Goal: Complete application form

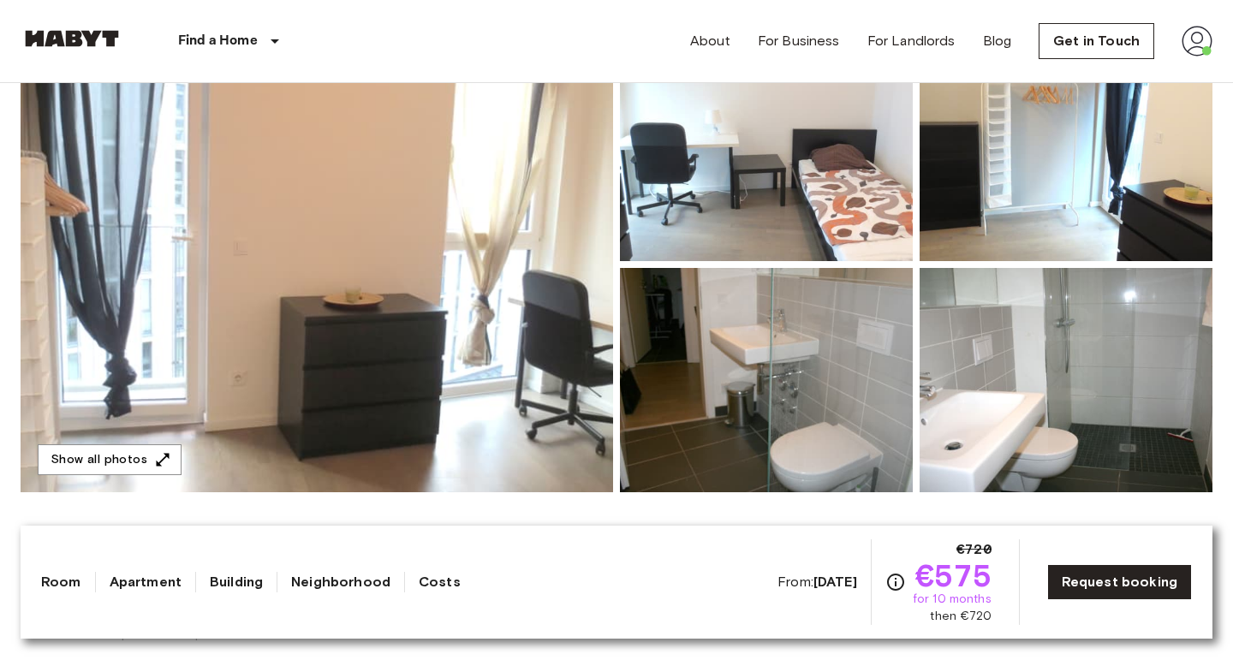
scroll to position [206, 0]
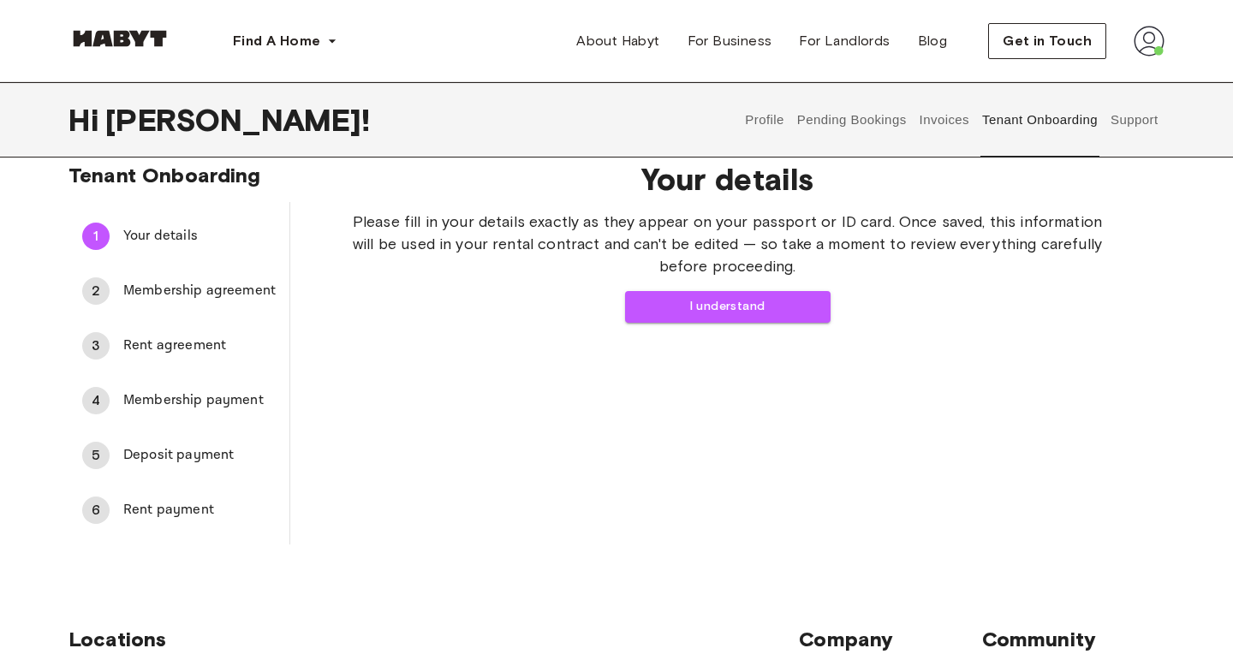
scroll to position [21, 0]
click at [712, 302] on button "I understand" at bounding box center [728, 308] width 206 height 32
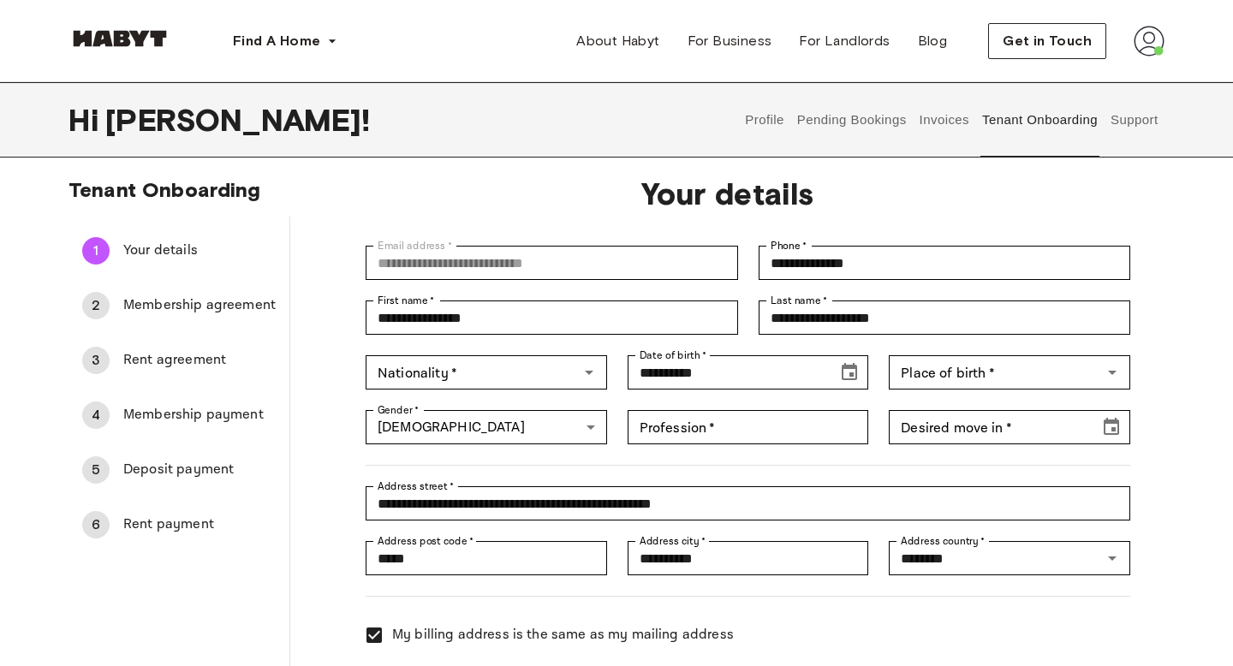
scroll to position [0, 0]
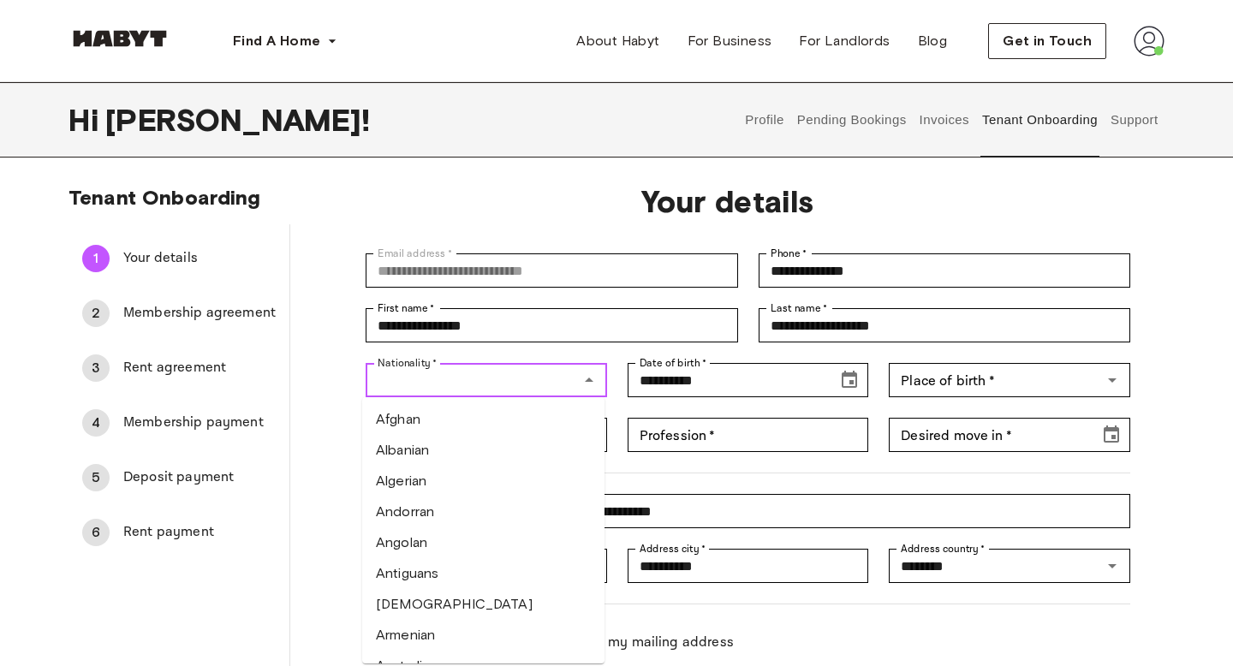
click at [478, 378] on input "Nationality   *" at bounding box center [472, 380] width 203 height 24
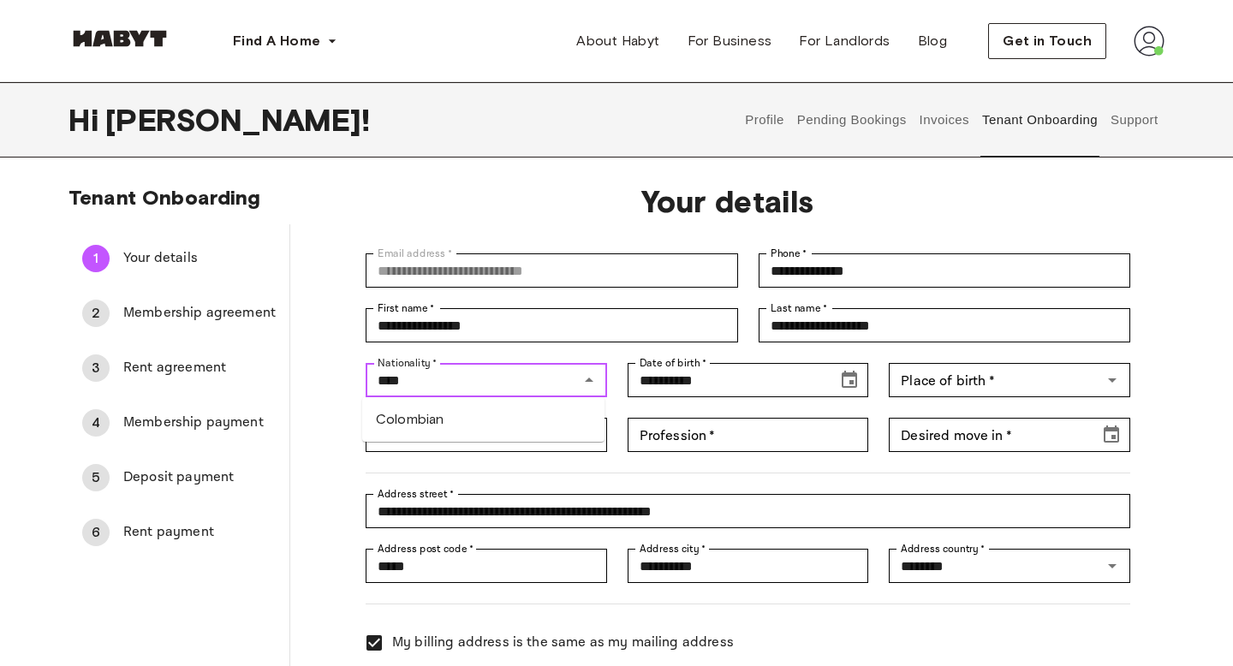
click at [452, 420] on li "Colombian" at bounding box center [483, 419] width 242 height 31
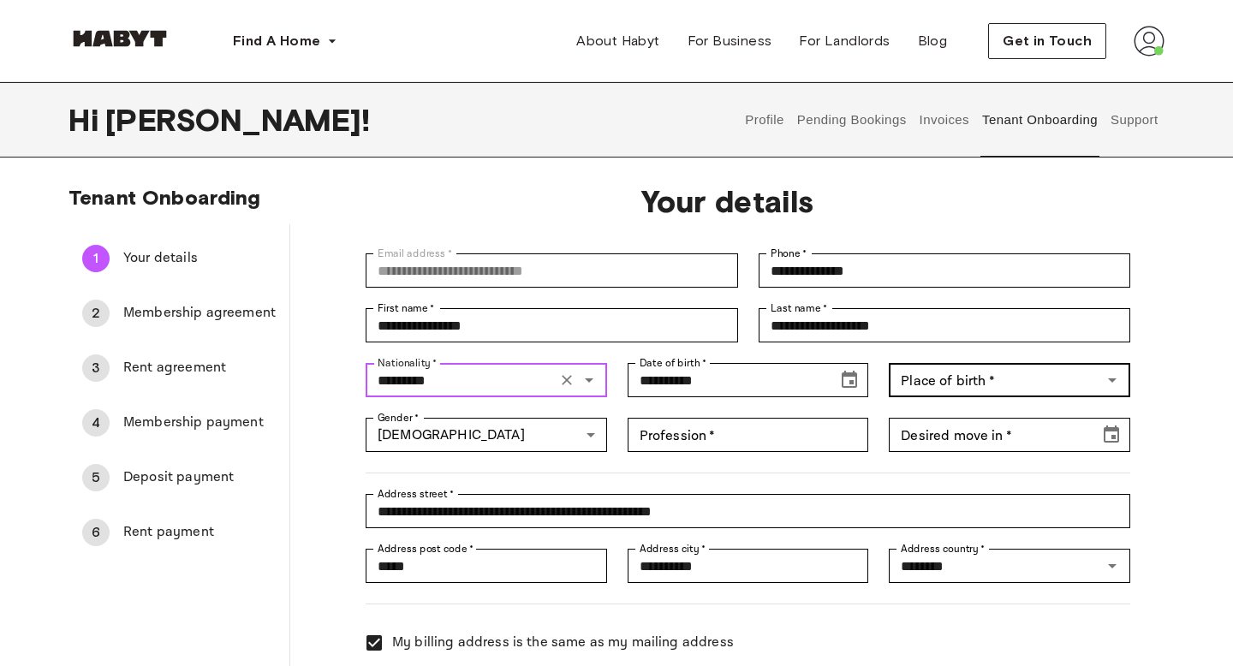
type input "*********"
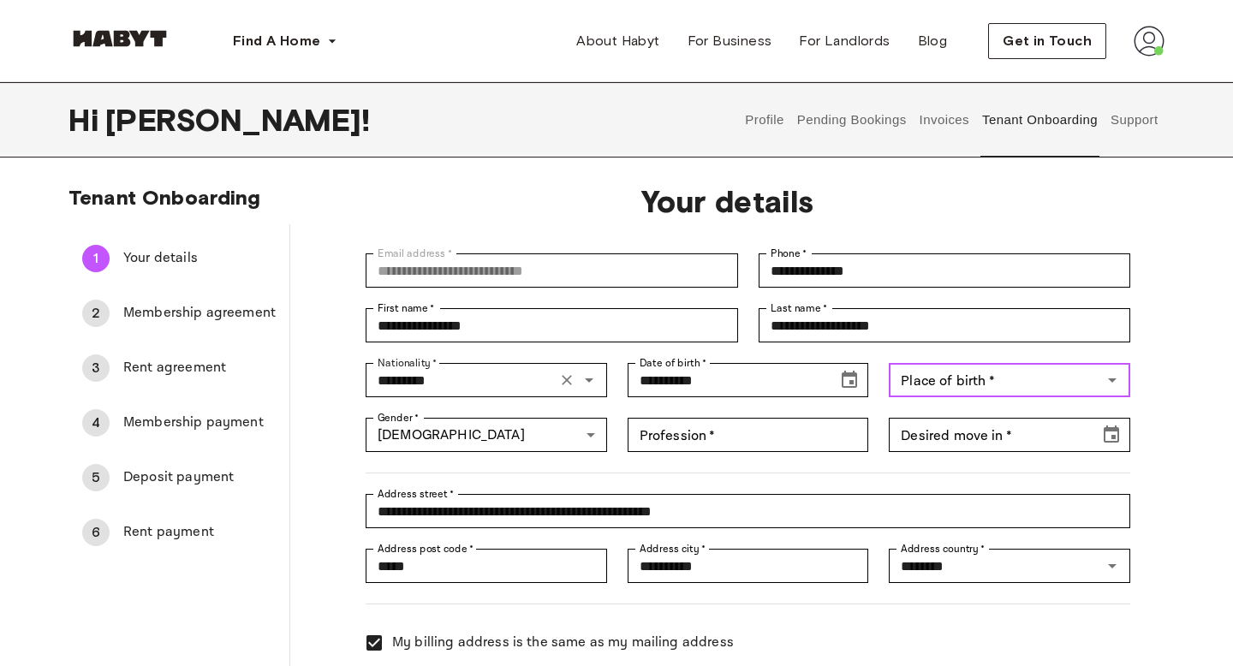
click at [962, 378] on div "Place of birth   * Place of birth   *" at bounding box center [1009, 380] width 241 height 34
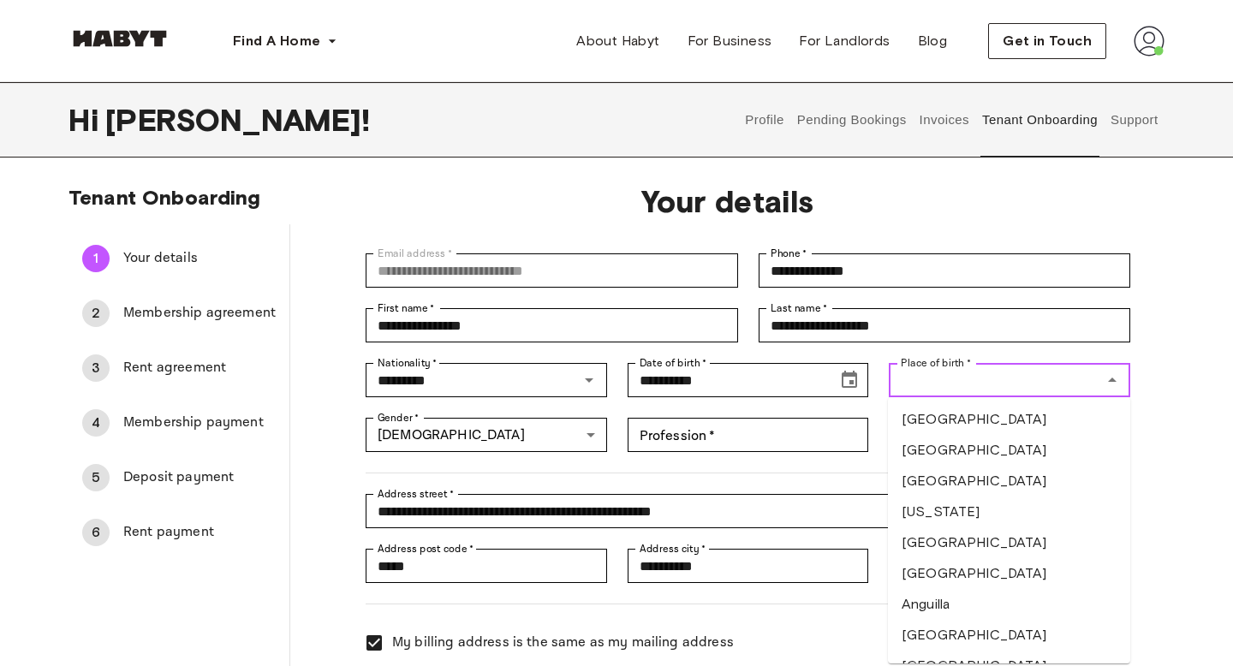
type input "*"
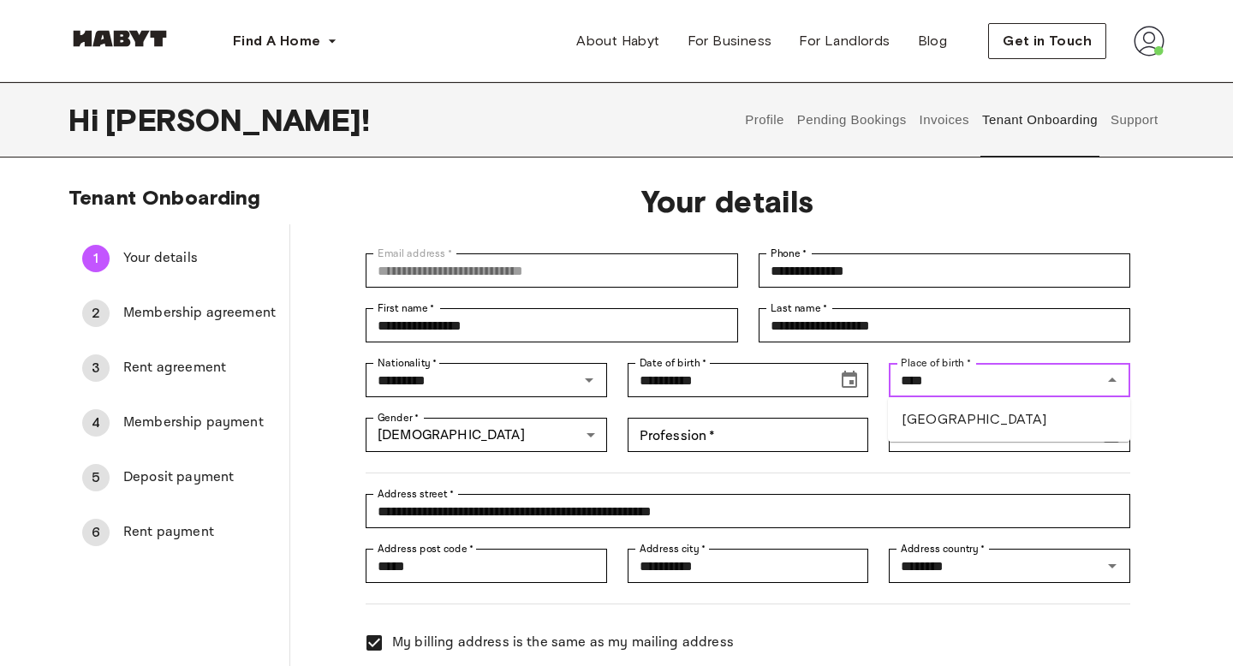
click at [932, 417] on li "Colombia" at bounding box center [1009, 419] width 242 height 31
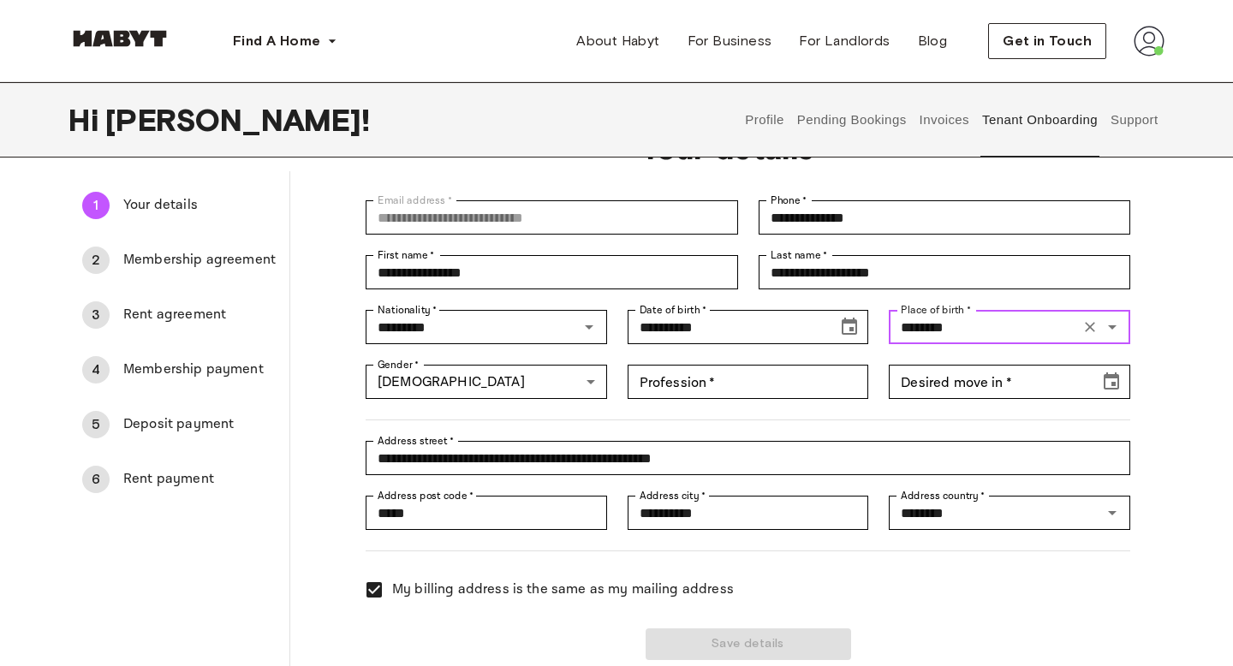
scroll to position [90, 0]
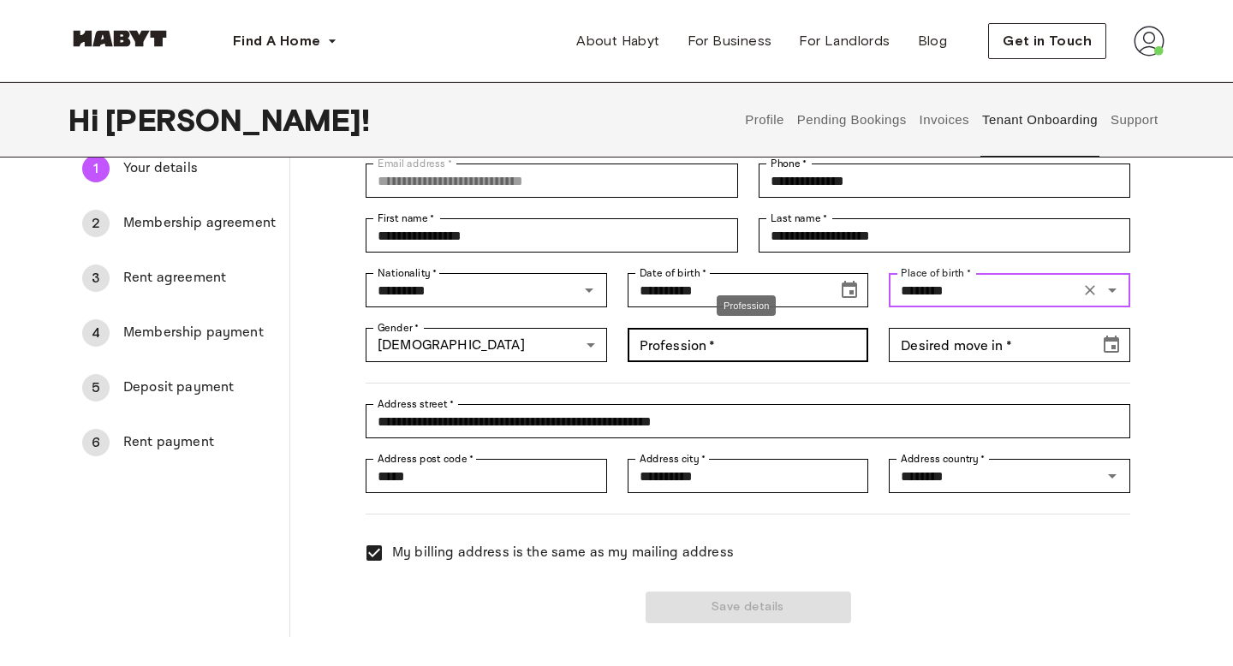
type input "********"
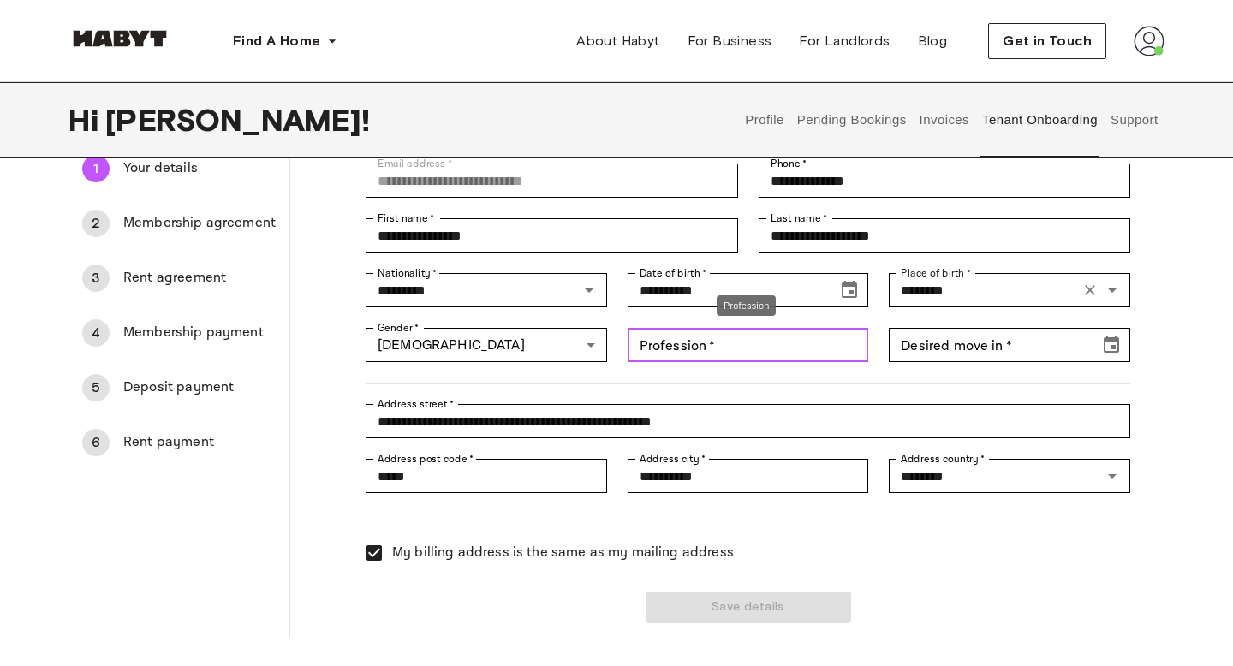
click at [772, 351] on input "Profession   *" at bounding box center [748, 345] width 241 height 34
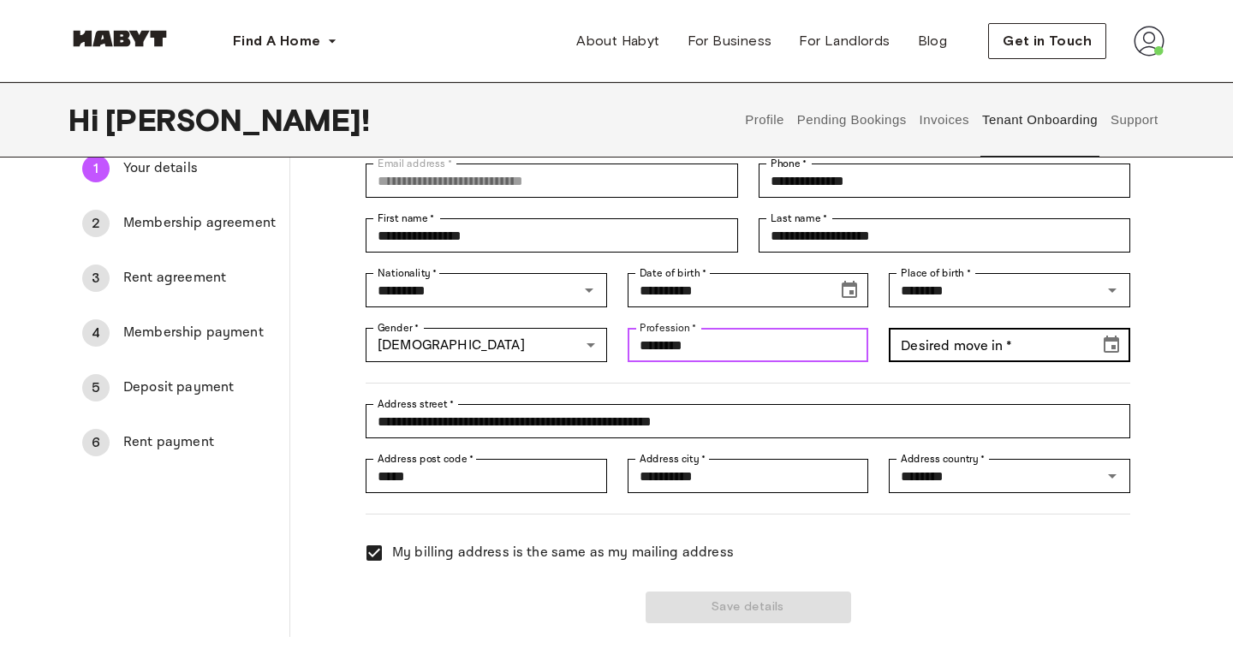
type input "********"
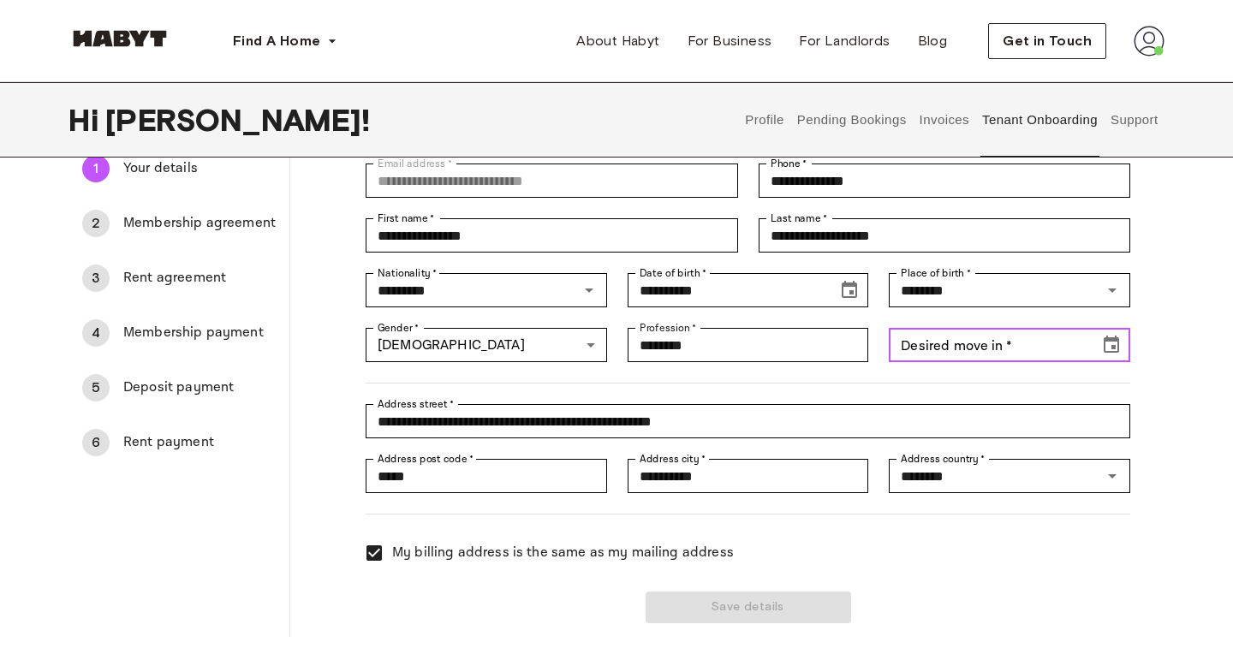
click at [972, 354] on input "Desired move in   *" at bounding box center [988, 345] width 199 height 34
type input "*"
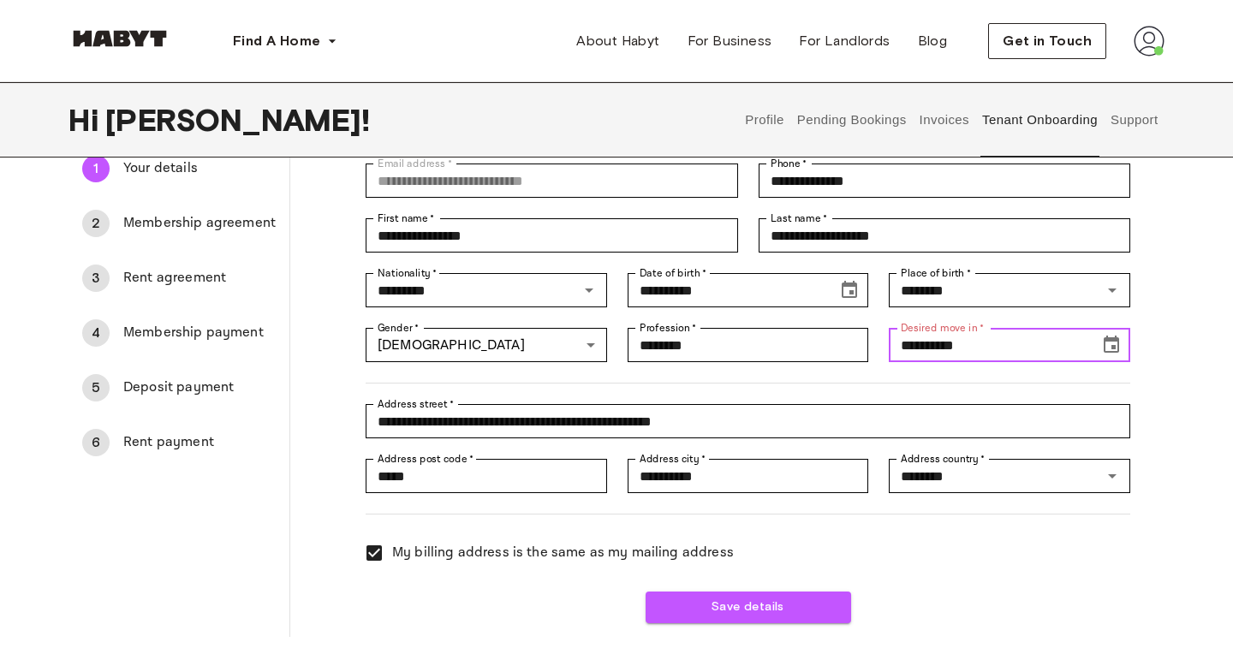
click at [1114, 344] on icon "Choose date, selected date is Oct 12, 1919" at bounding box center [1111, 345] width 21 height 21
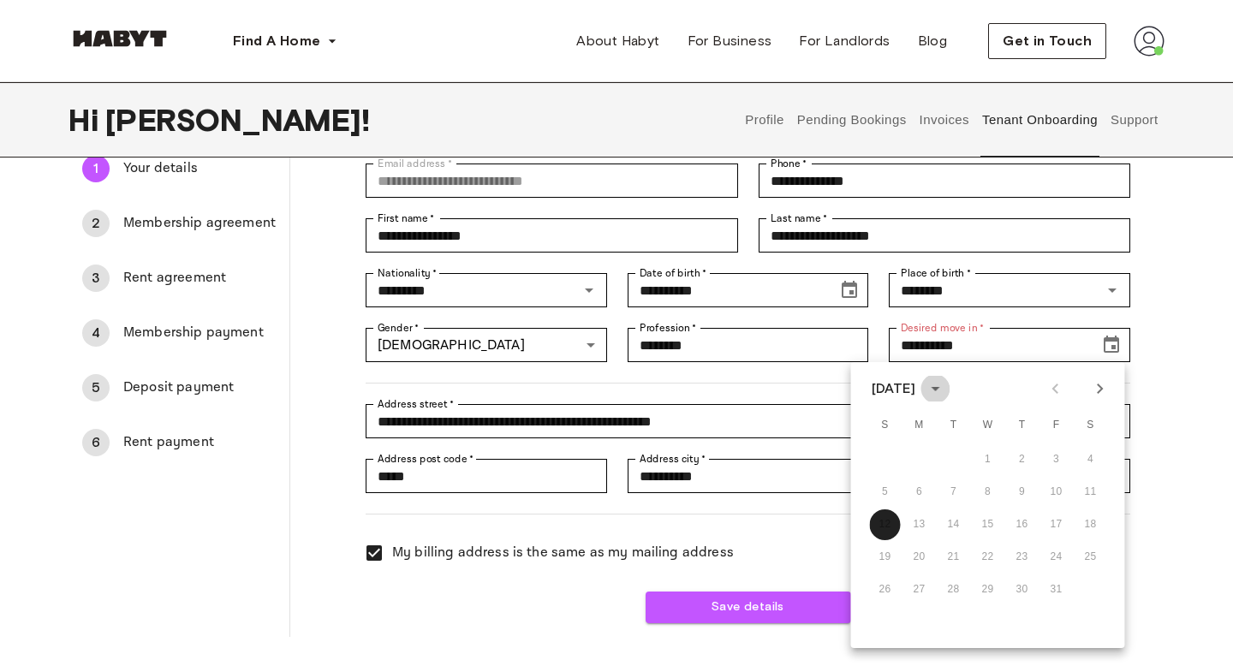
click at [945, 388] on icon "calendar view is open, switch to year view" at bounding box center [935, 388] width 21 height 21
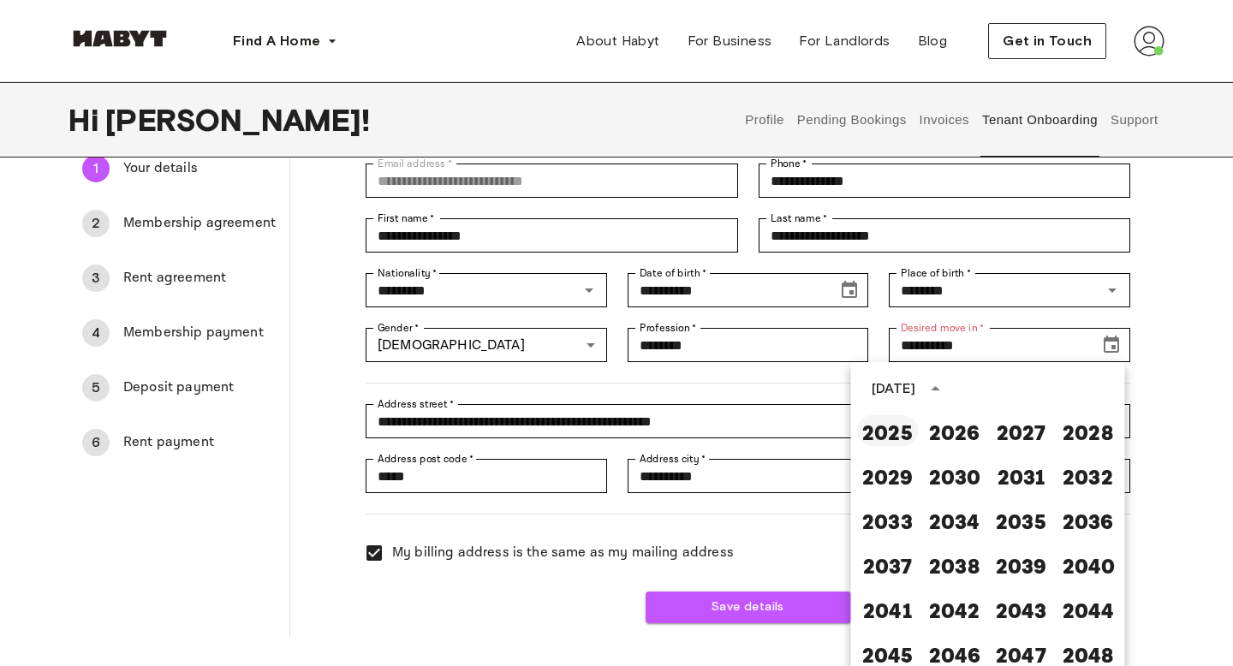
click at [885, 438] on button "2025" at bounding box center [888, 430] width 62 height 31
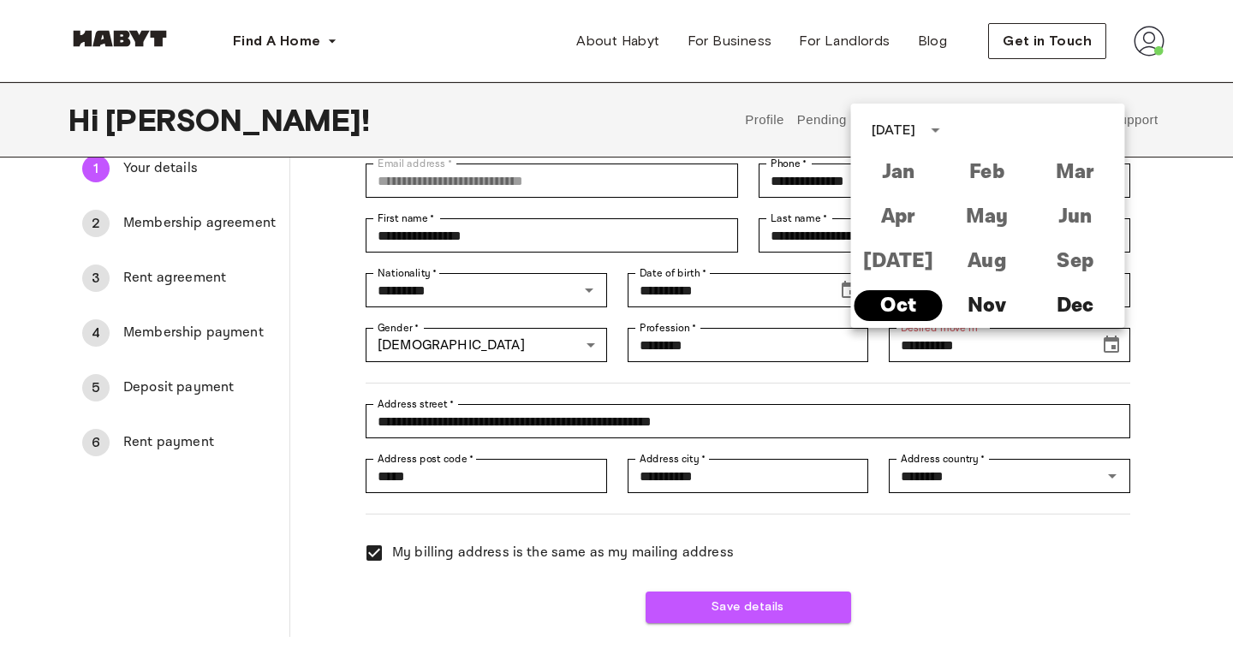
click at [898, 303] on button "Oct" at bounding box center [899, 305] width 88 height 31
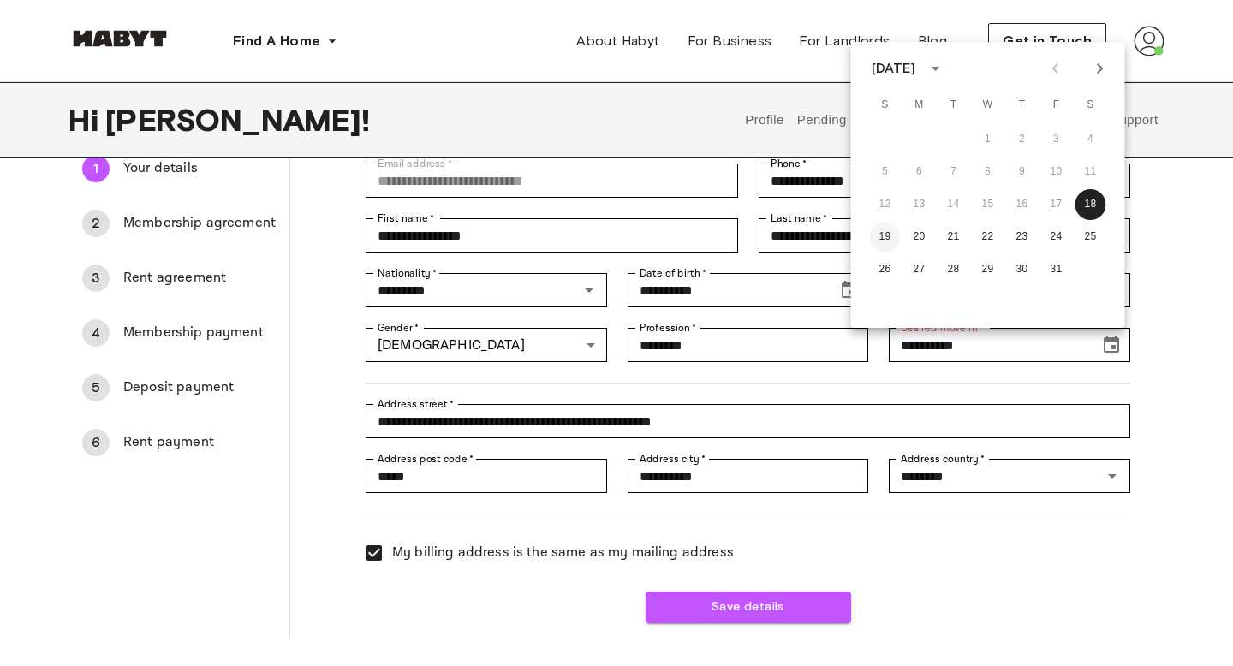
click at [885, 238] on button "19" at bounding box center [885, 237] width 31 height 31
type input "**********"
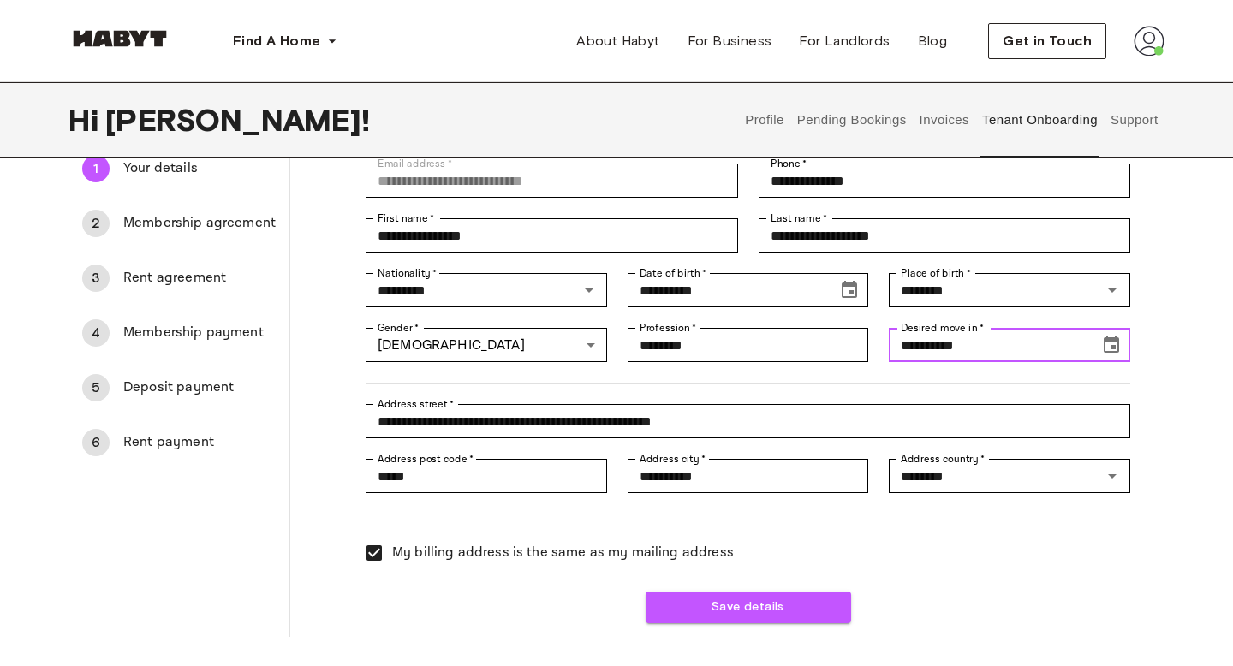
click at [1110, 342] on icon "Choose date, selected date is Oct 18, 2025" at bounding box center [1111, 345] width 21 height 21
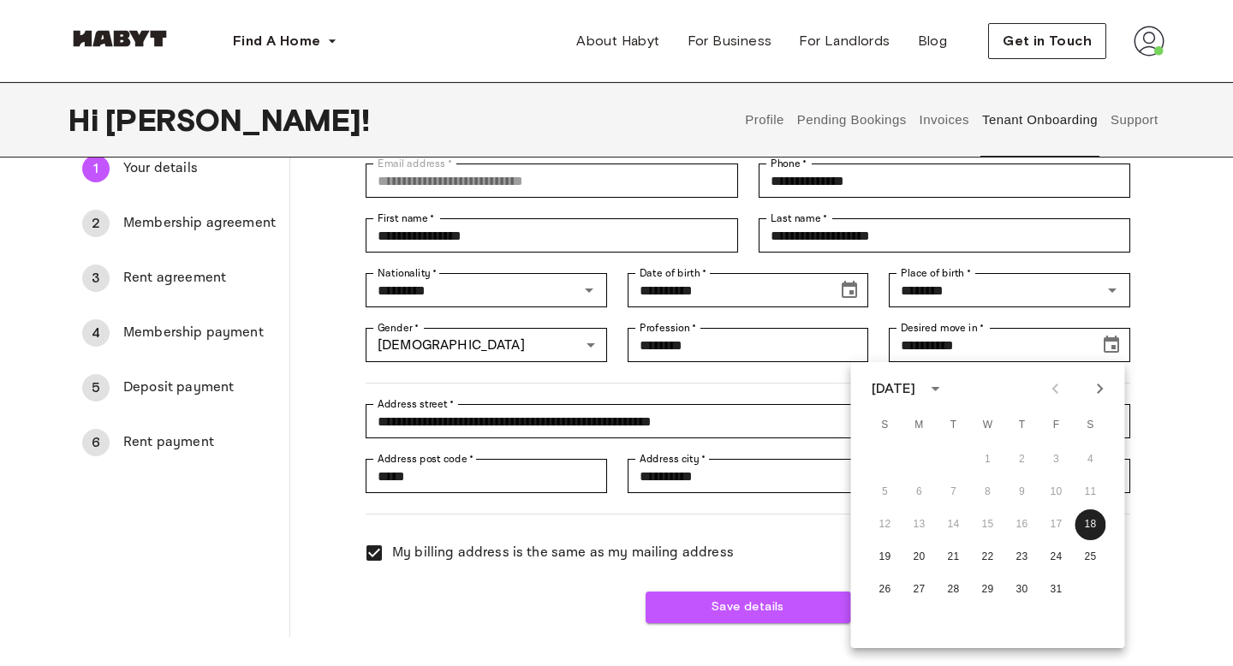
click at [1206, 375] on div "**********" at bounding box center [616, 366] width 1233 height 542
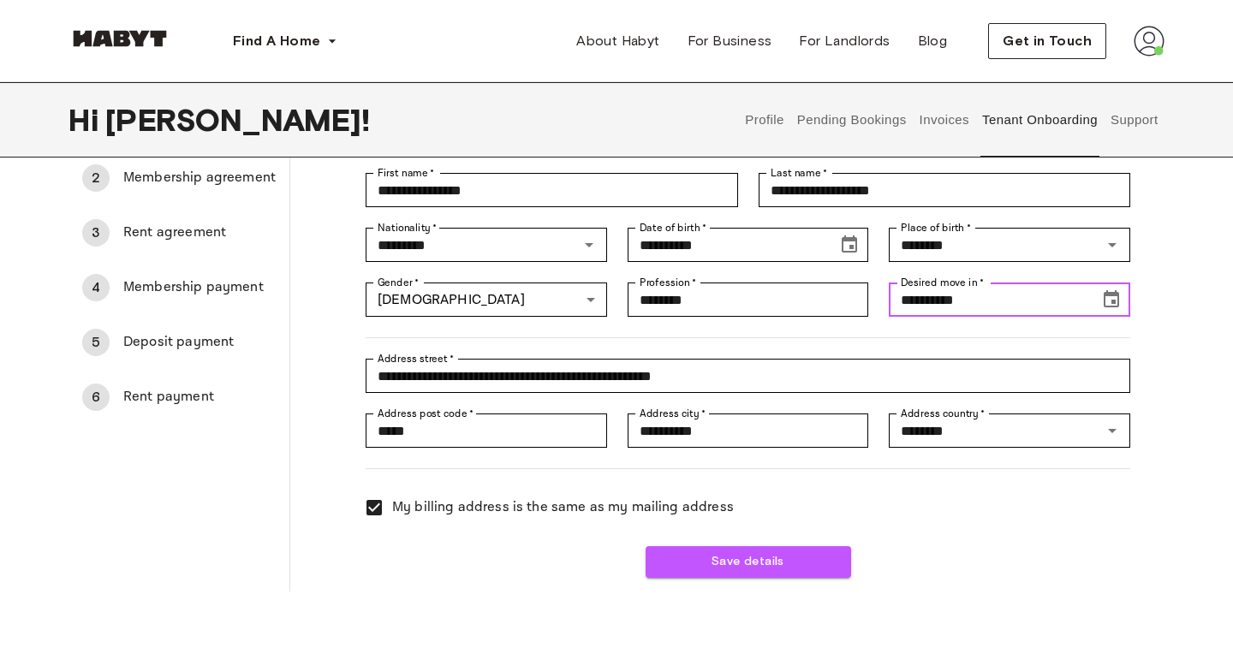
scroll to position [158, 0]
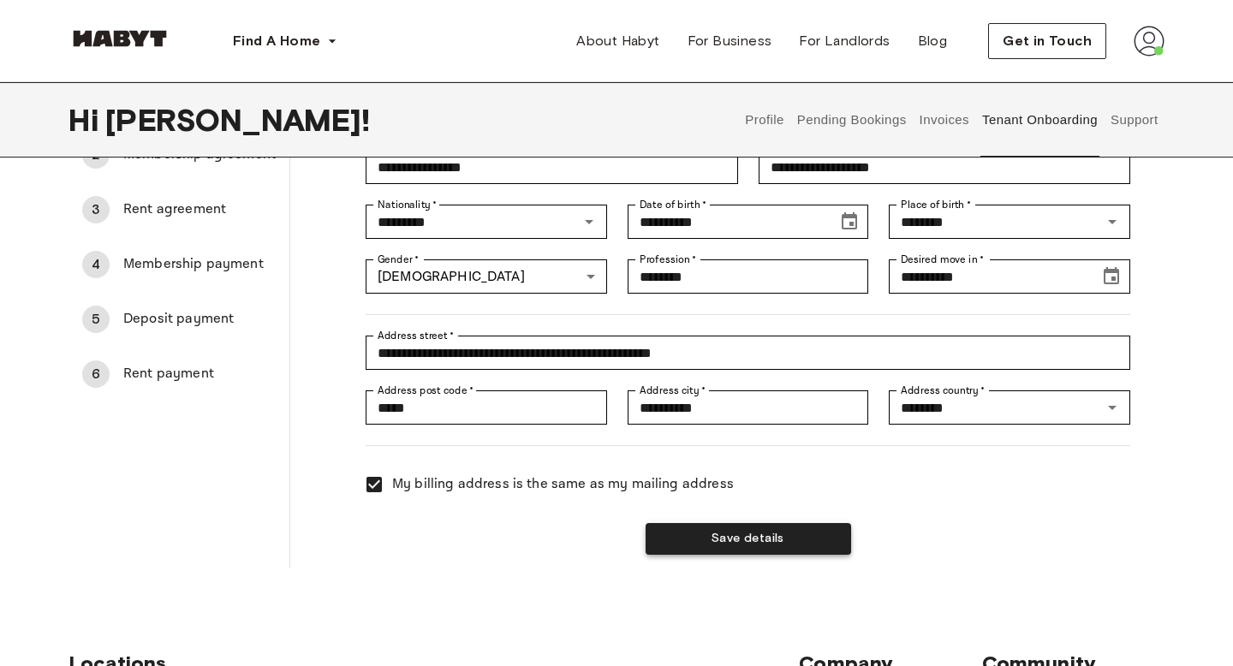
click at [721, 539] on button "Save details" at bounding box center [749, 539] width 206 height 32
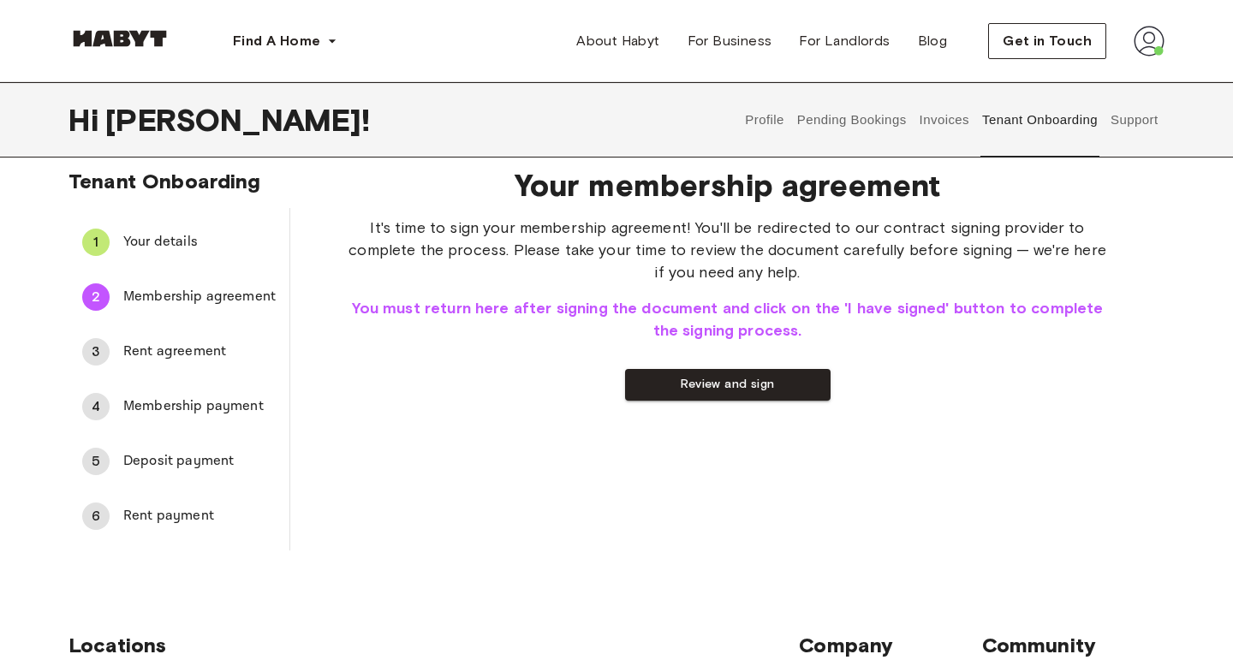
scroll to position [0, 0]
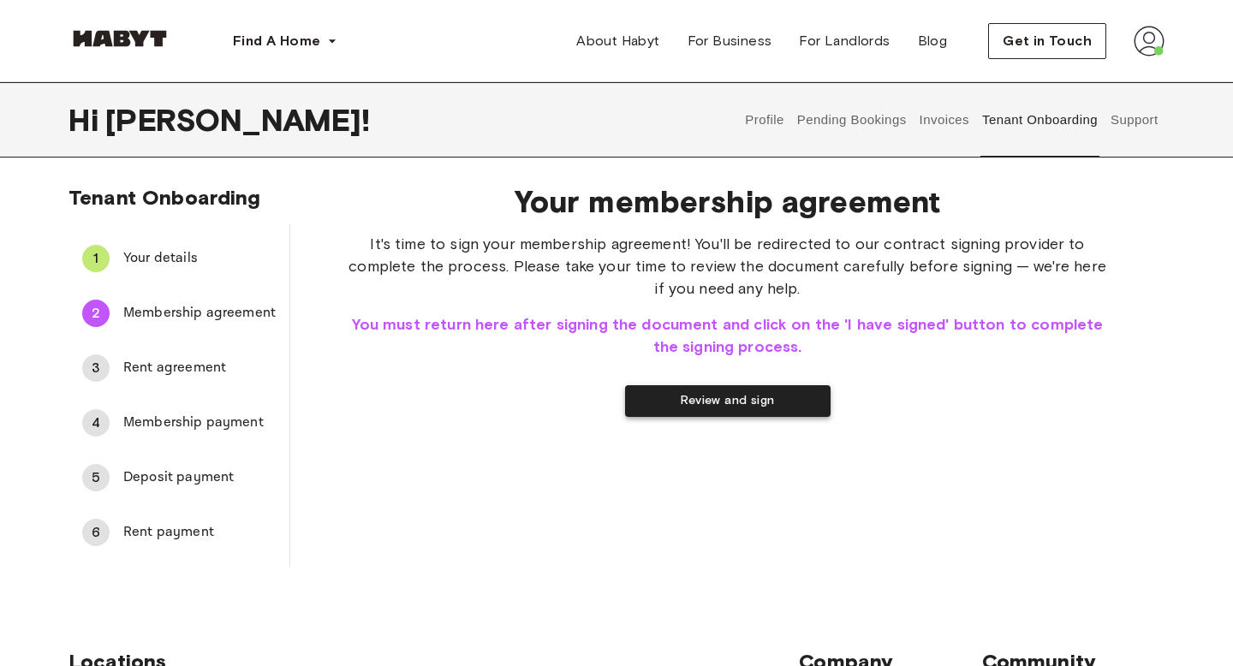
click at [708, 402] on button "Review and sign" at bounding box center [728, 401] width 206 height 32
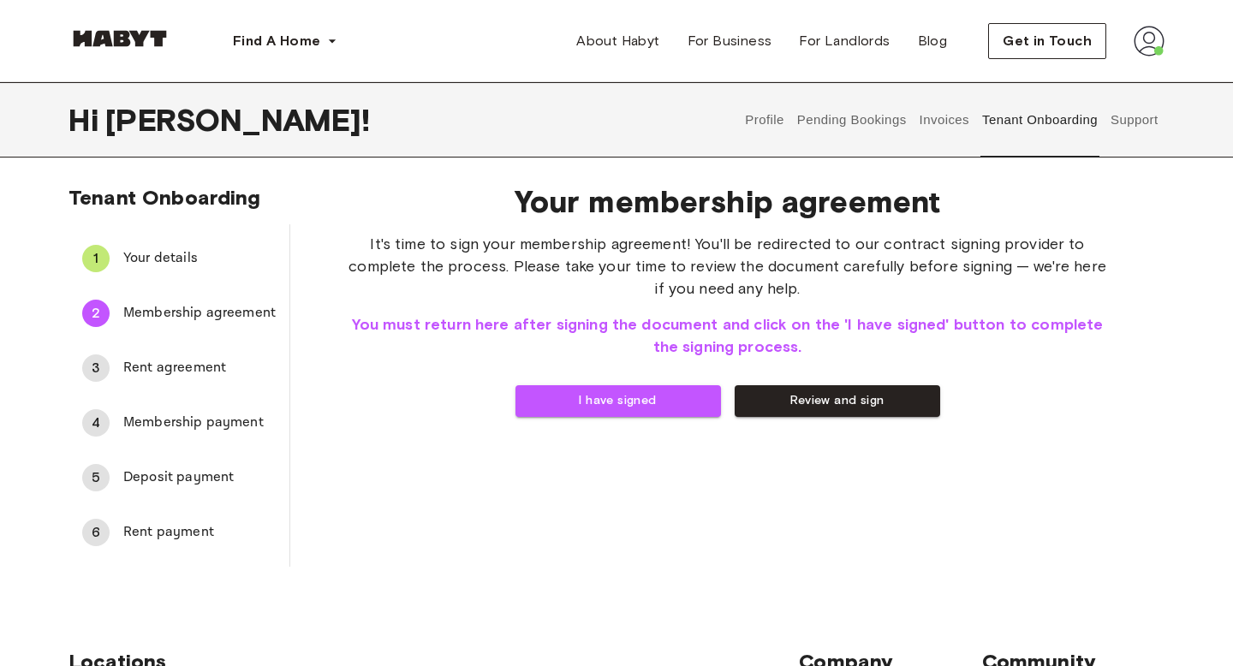
click at [171, 371] on span "Rent agreement" at bounding box center [199, 368] width 152 height 21
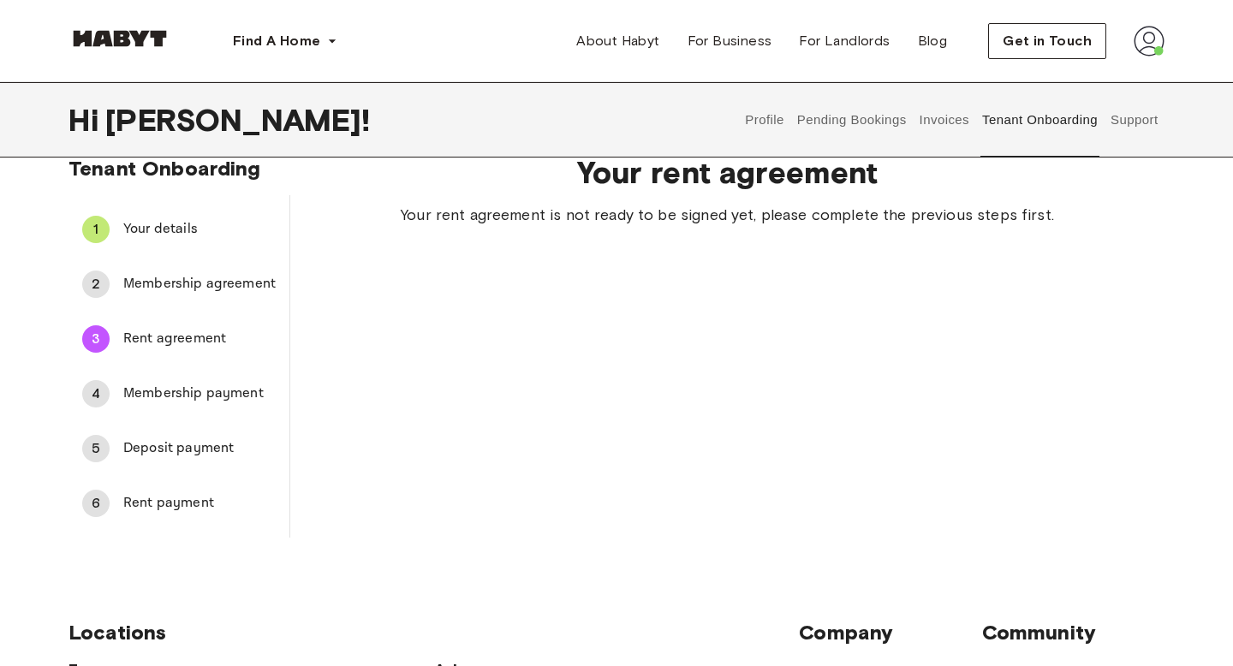
scroll to position [3, 0]
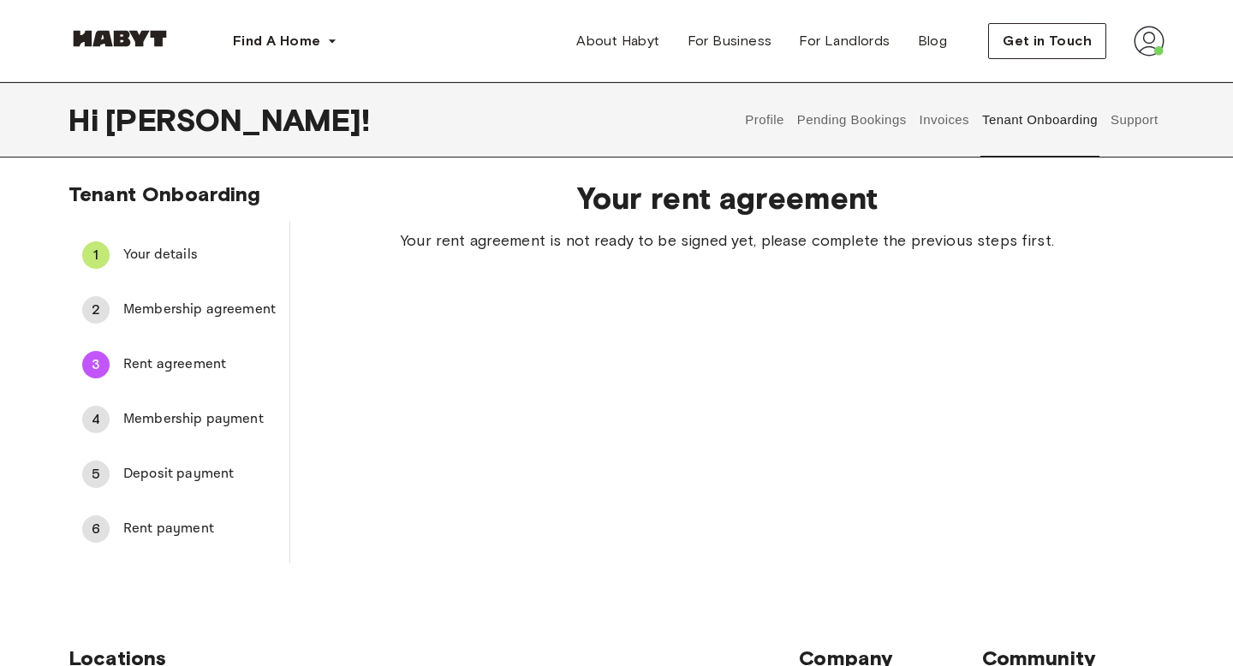
click at [163, 307] on span "Membership agreement" at bounding box center [199, 310] width 152 height 21
